Goal: Use online tool/utility: Utilize a website feature to perform a specific function

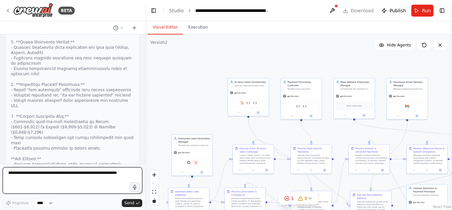
click at [104, 173] on textarea at bounding box center [73, 180] width 140 height 26
paste textarea "**********"
type textarea "**********"
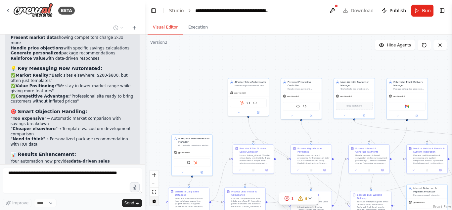
click at [155, 203] on button "toggle interactivity" at bounding box center [154, 200] width 9 height 9
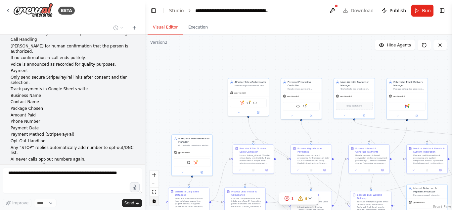
scroll to position [11976, 0]
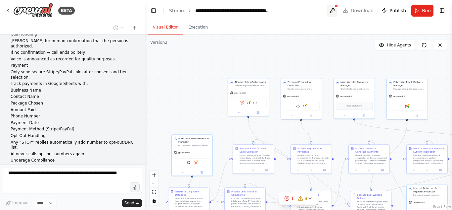
click at [334, 8] on button at bounding box center [332, 11] width 11 height 12
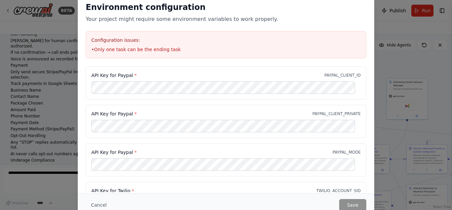
scroll to position [107, 0]
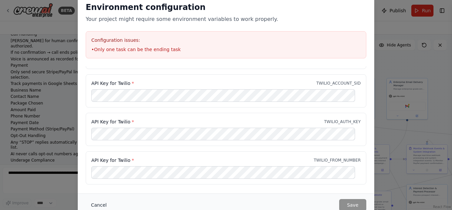
click at [101, 204] on button "Cancel" at bounding box center [99, 205] width 26 height 12
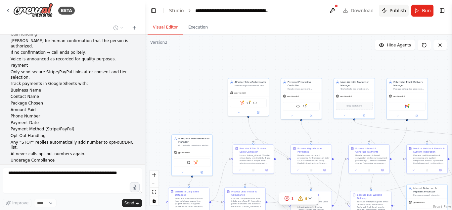
click at [400, 13] on span "Publish" at bounding box center [398, 10] width 17 height 7
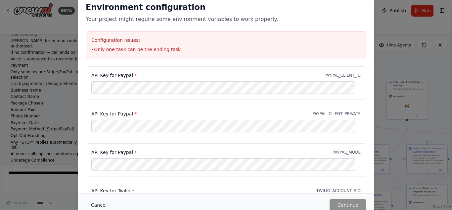
click at [95, 200] on button "Cancel" at bounding box center [99, 205] width 26 height 12
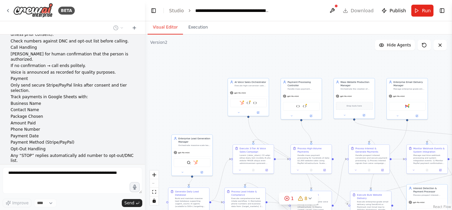
scroll to position [11964, 0]
click at [155, 203] on button "toggle interactivity" at bounding box center [154, 200] width 9 height 9
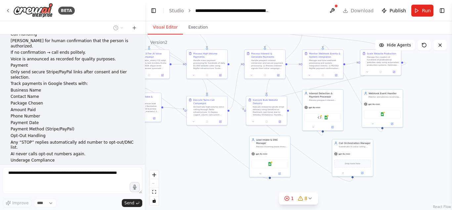
drag, startPoint x: 194, startPoint y: 66, endPoint x: 87, endPoint y: -29, distance: 142.8
click at [87, 0] on html "BETA The AI system will automatically search and find small businesses without …" at bounding box center [226, 105] width 452 height 210
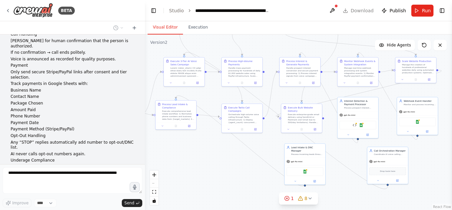
drag, startPoint x: 415, startPoint y: 89, endPoint x: 452, endPoint y: 91, distance: 37.1
click at [452, 91] on div "BETA The AI system will automatically search and find small businesses without …" at bounding box center [226, 105] width 452 height 210
drag, startPoint x: 236, startPoint y: 116, endPoint x: 242, endPoint y: 160, distance: 43.8
click at [242, 160] on div "Orchestrate high-volume voice calling through Twilio infrastructure: 1) Deploy …" at bounding box center [251, 160] width 32 height 11
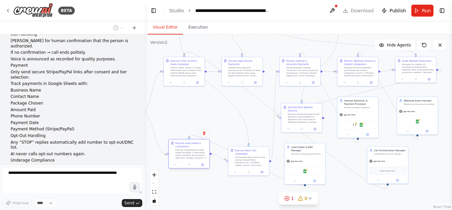
click at [194, 165] on div "Process Lead Intake & Compliance Execute comprehensive lead intake workflow: 1)…" at bounding box center [188, 153] width 41 height 29
click at [194, 167] on div "Process Lead Intake & Compliance Execute comprehensive lead intake workflow: 1)…" at bounding box center [189, 157] width 41 height 22
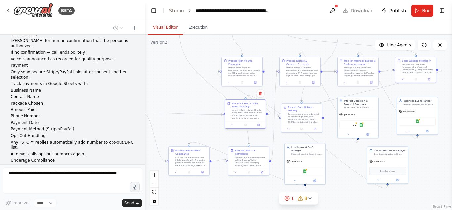
drag, startPoint x: 202, startPoint y: 93, endPoint x: 257, endPoint y: 118, distance: 60.3
click at [257, 118] on div at bounding box center [248, 114] width 32 height 11
drag, startPoint x: 398, startPoint y: 168, endPoint x: 355, endPoint y: 169, distance: 43.4
click at [355, 169] on div "Drop tools here" at bounding box center [358, 170] width 37 height 8
click at [412, 164] on div ".deletable-edge-delete-btn { width: 20px; height: 20px; border: 0px solid #ffff…" at bounding box center [298, 121] width 307 height 175
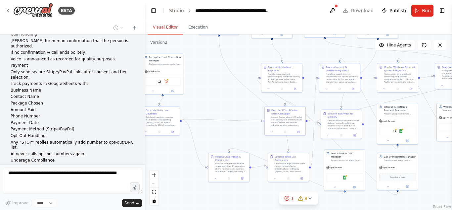
drag, startPoint x: 412, startPoint y: 164, endPoint x: 452, endPoint y: 170, distance: 40.3
click at [452, 170] on div "BETA The AI system will automatically search and find small businesses without …" at bounding box center [226, 105] width 452 height 210
drag, startPoint x: 166, startPoint y: 113, endPoint x: 236, endPoint y: 115, distance: 70.2
click at [236, 115] on div "Generate Daily Lead Database Build and maintain massive lead database supportin…" at bounding box center [231, 120] width 32 height 18
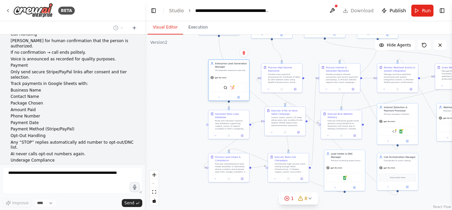
drag, startPoint x: 169, startPoint y: 67, endPoint x: 237, endPoint y: 72, distance: 68.1
click at [237, 72] on div "Enterprise Lead Generation Manager Orchestrate massive-scale lead generation ac…" at bounding box center [228, 79] width 41 height 41
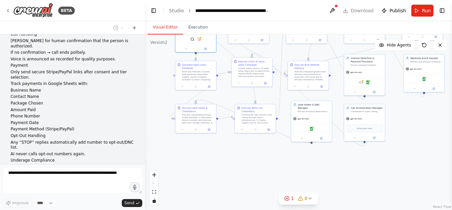
drag, startPoint x: 193, startPoint y: 71, endPoint x: 160, endPoint y: 22, distance: 59.7
click at [160, 22] on div "Visual Editor Execution Version 2 Show Tools Hide Agents .deletable-edge-delete…" at bounding box center [298, 115] width 307 height 188
drag, startPoint x: 409, startPoint y: 68, endPoint x: 183, endPoint y: 152, distance: 241.8
click at [183, 152] on div "Webhook Event Handler Monitor and process incoming webhooks from PayPal payment…" at bounding box center [195, 158] width 41 height 38
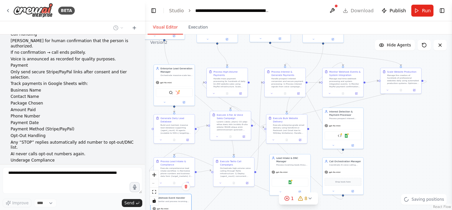
drag, startPoint x: 402, startPoint y: 76, endPoint x: 378, endPoint y: 131, distance: 59.6
click at [378, 131] on div ".deletable-edge-delete-btn { width: 20px; height: 20px; border: 0px solid #ffff…" at bounding box center [298, 121] width 307 height 175
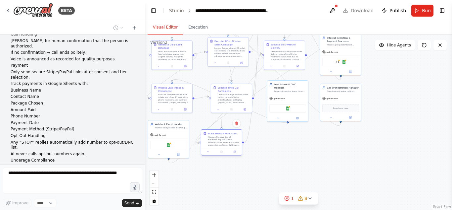
drag, startPoint x: 395, startPoint y: 74, endPoint x: 218, endPoint y: 136, distance: 186.8
click at [218, 136] on div "Manage the creation of hundreds of professional websites daily using automated …" at bounding box center [224, 140] width 32 height 11
click at [407, 101] on div ".deletable-edge-delete-btn { width: 20px; height: 20px; border: 0px solid #ffff…" at bounding box center [298, 121] width 307 height 175
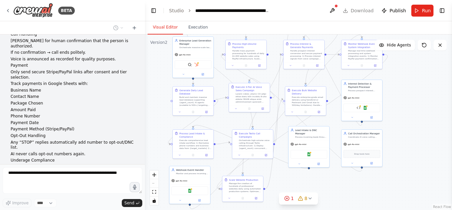
drag, startPoint x: 407, startPoint y: 106, endPoint x: 429, endPoint y: 151, distance: 50.5
click at [429, 151] on div ".deletable-edge-delete-btn { width: 20px; height: 20px; border: 0px solid #ffff…" at bounding box center [298, 121] width 307 height 175
click at [154, 193] on icon "fit view" at bounding box center [154, 192] width 4 height 4
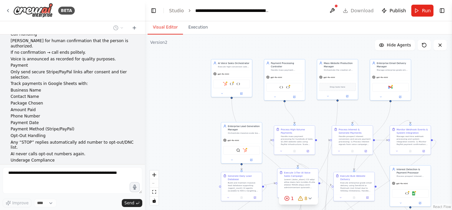
drag, startPoint x: 183, startPoint y: 143, endPoint x: 196, endPoint y: 209, distance: 66.8
click at [196, 209] on div ".deletable-edge-delete-btn { width: 20px; height: 20px; border: 0px solid #ffff…" at bounding box center [298, 121] width 307 height 175
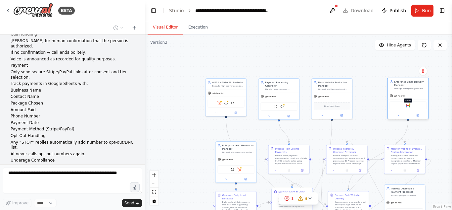
drag, startPoint x: 383, startPoint y: 104, endPoint x: 406, endPoint y: 104, distance: 23.5
click at [406, 104] on img at bounding box center [408, 106] width 4 height 4
drag, startPoint x: 333, startPoint y: 98, endPoint x: 357, endPoint y: 97, distance: 23.8
click at [357, 97] on div "gpt-4o-mini" at bounding box center [355, 95] width 41 height 7
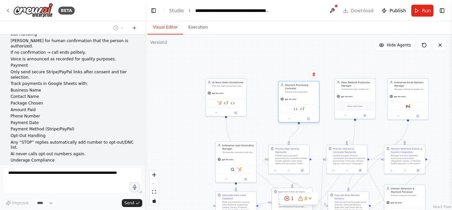
drag, startPoint x: 284, startPoint y: 89, endPoint x: 306, endPoint y: 91, distance: 22.0
click at [306, 91] on div "Handle mass payment processing for hundreds of daily conversions at $1,000 each…" at bounding box center [301, 91] width 32 height 3
drag, startPoint x: 230, startPoint y: 90, endPoint x: 246, endPoint y: 93, distance: 16.3
click at [246, 93] on div "gpt-4o-mini" at bounding box center [242, 95] width 41 height 7
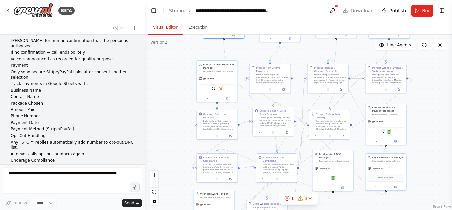
drag, startPoint x: 442, startPoint y: 134, endPoint x: 423, endPoint y: 54, distance: 82.9
click at [423, 54] on div ".deletable-edge-delete-btn { width: 20px; height: 20px; border: 0px solid #ffff…" at bounding box center [298, 121] width 307 height 175
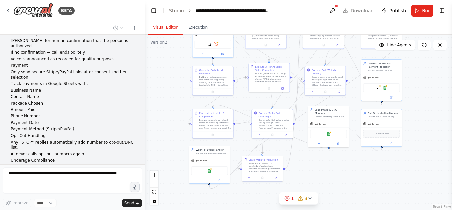
drag, startPoint x: 420, startPoint y: 154, endPoint x: 415, endPoint y: 110, distance: 44.3
click at [415, 110] on div ".deletable-edge-delete-btn { width: 20px; height: 20px; border: 0px solid #ffff…" at bounding box center [298, 121] width 307 height 175
